Goal: Task Accomplishment & Management: Complete application form

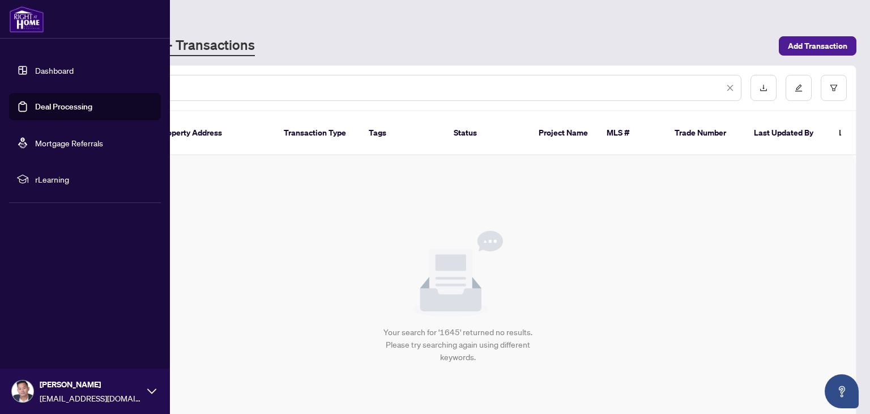
click at [35, 103] on link "Deal Processing" at bounding box center [63, 106] width 57 height 10
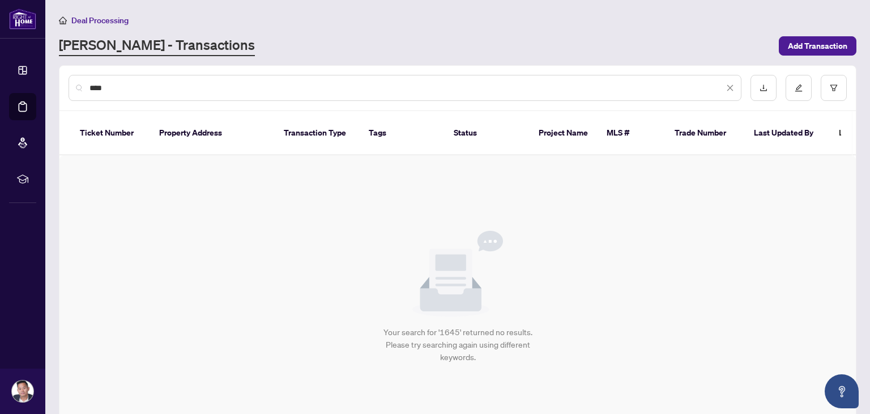
drag, startPoint x: 118, startPoint y: 84, endPoint x: 30, endPoint y: 97, distance: 89.3
click at [30, 97] on div "Dashboard Deal Processing Mortgage Referrals rLearning Garland Zheng [EMAIL_ADD…" at bounding box center [435, 207] width 870 height 414
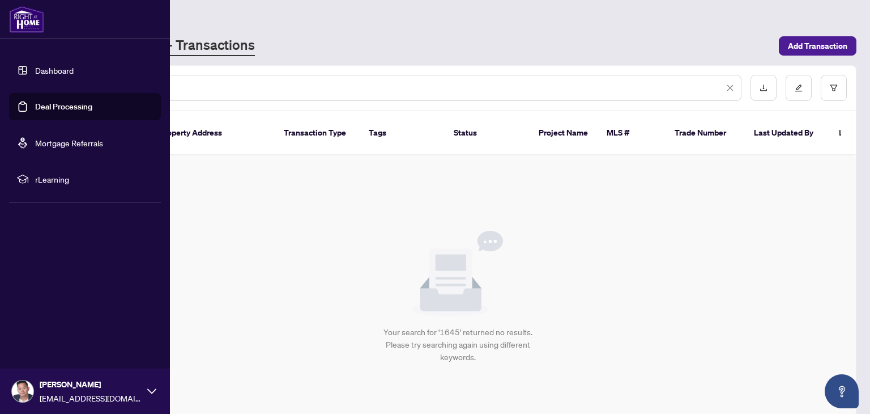
type input "***"
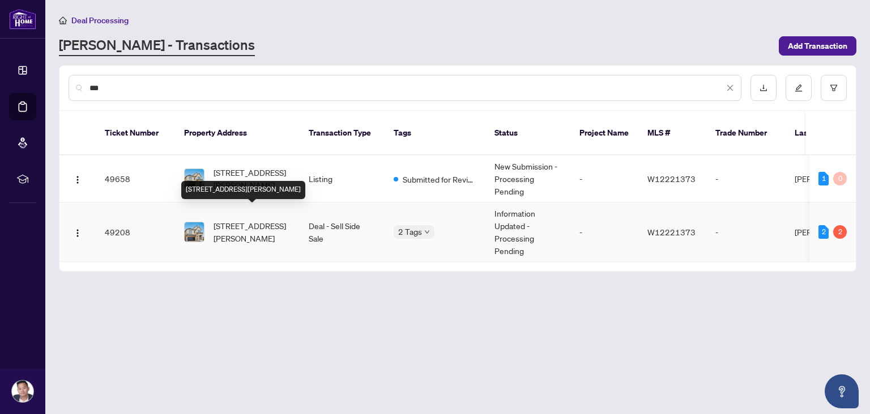
click at [257, 219] on span "[STREET_ADDRESS][PERSON_NAME]" at bounding box center [252, 231] width 77 height 25
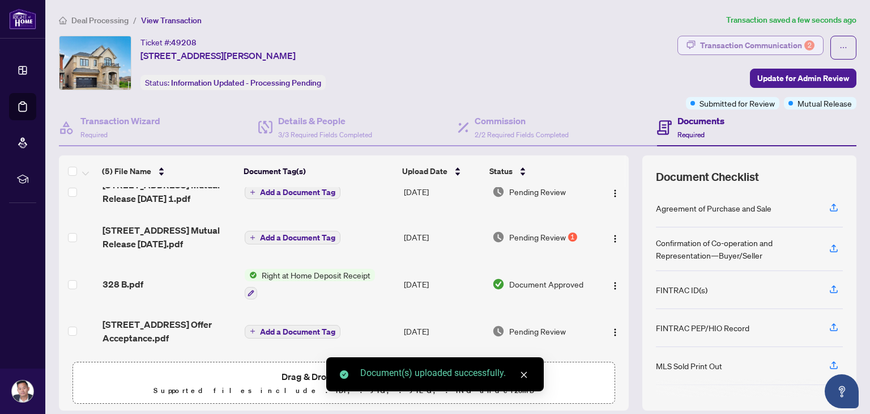
scroll to position [63, 0]
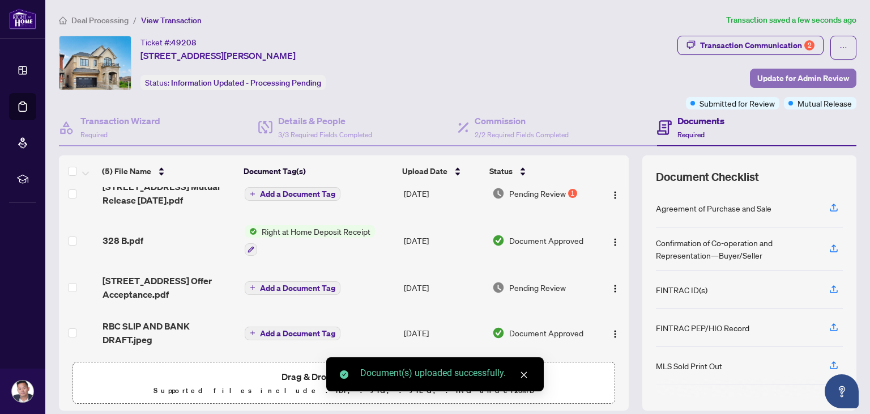
click at [768, 71] on span "Update for Admin Review" at bounding box center [803, 78] width 92 height 18
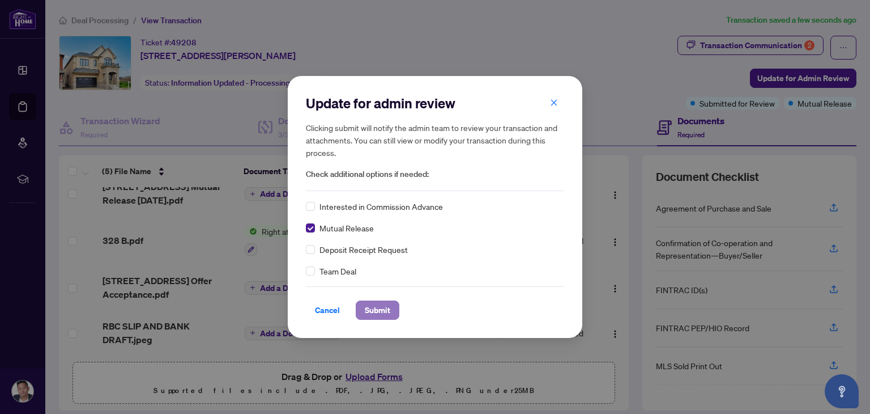
click at [365, 306] on span "Submit" at bounding box center [377, 310] width 25 height 18
